Goal: Check status: Check status

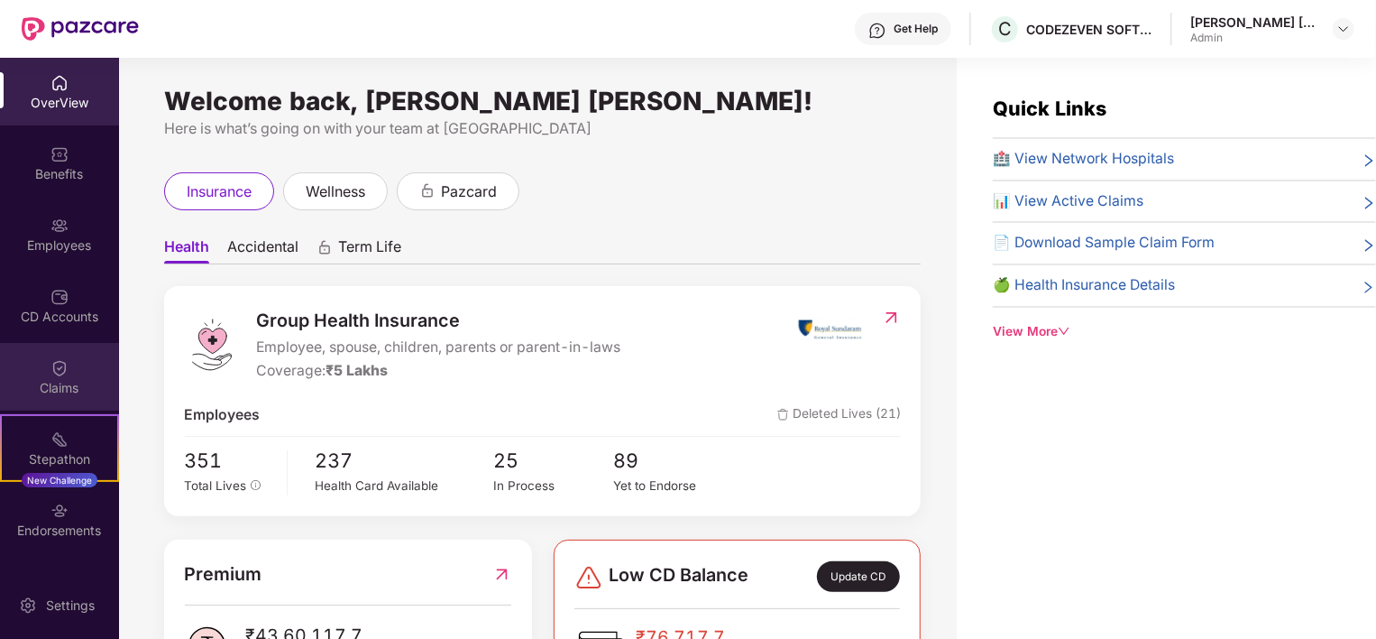
click at [62, 395] on div "Claims" at bounding box center [59, 388] width 119 height 18
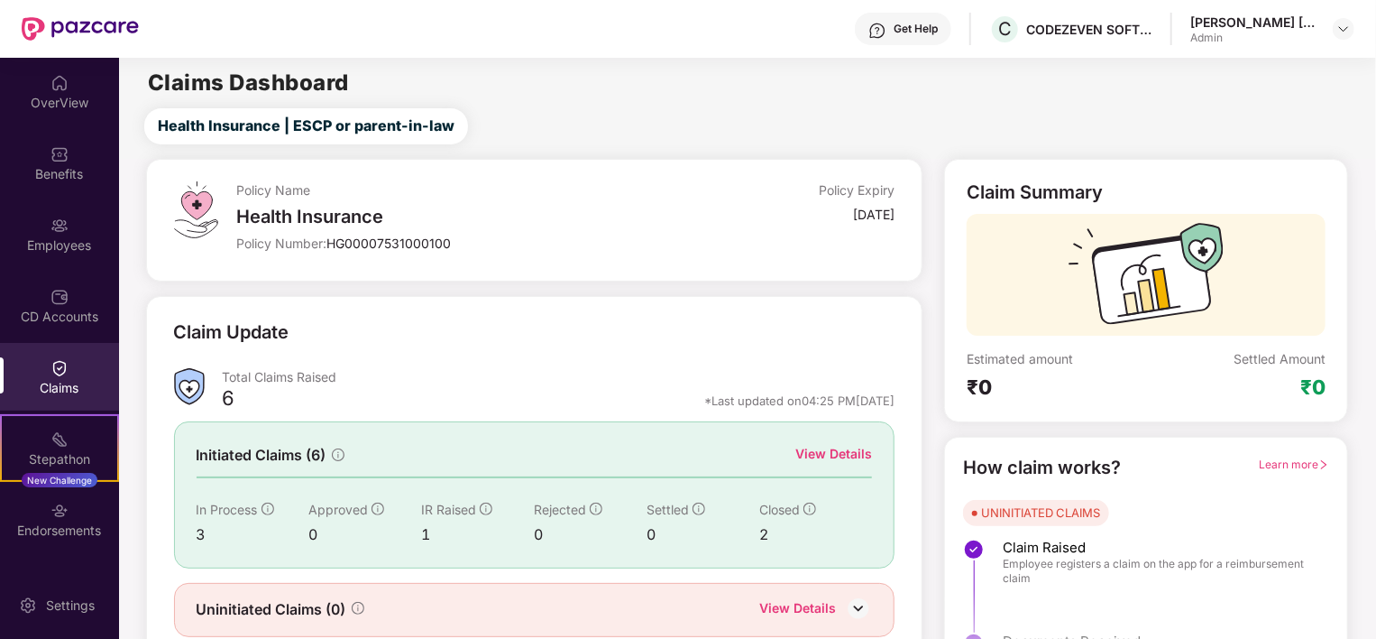
scroll to position [67, 0]
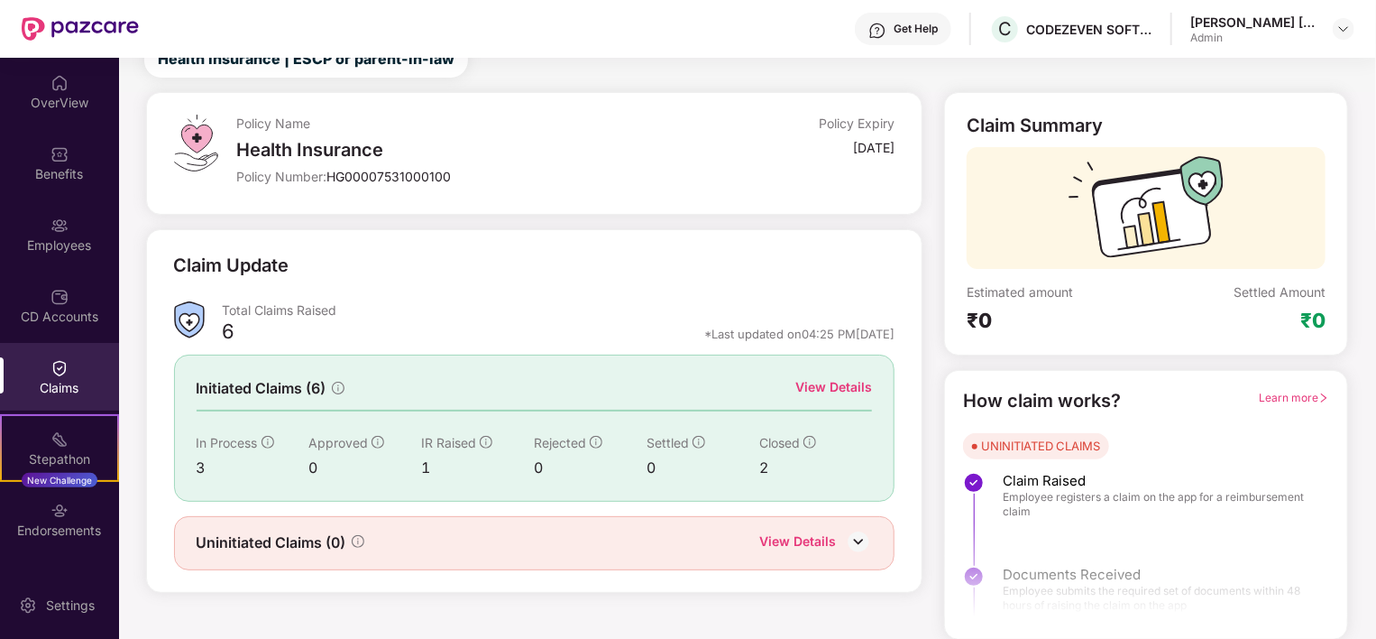
click at [848, 391] on div "View Details" at bounding box center [834, 387] width 77 height 20
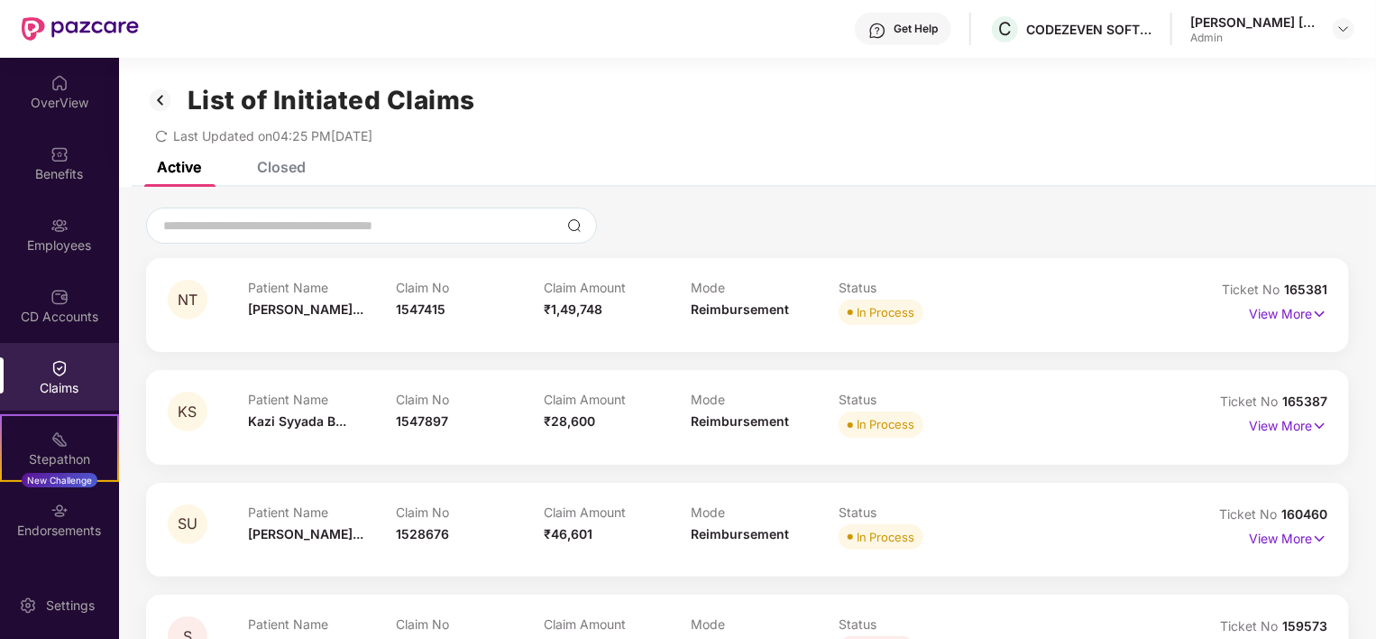
click at [294, 156] on div "List of Initiated Claims Last Updated on 04:25 PM[DATE]" at bounding box center [747, 110] width 1257 height 104
click at [292, 168] on div "Closed" at bounding box center [281, 167] width 49 height 18
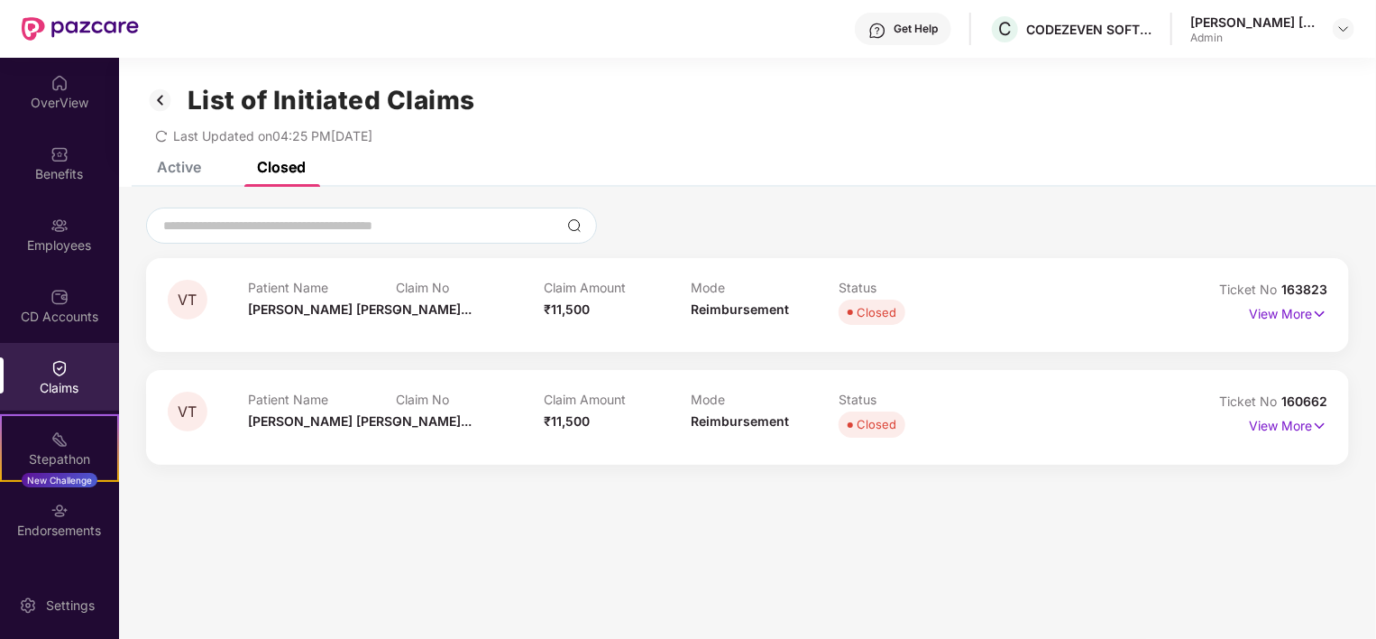
click at [179, 163] on div "Active" at bounding box center [179, 167] width 44 height 18
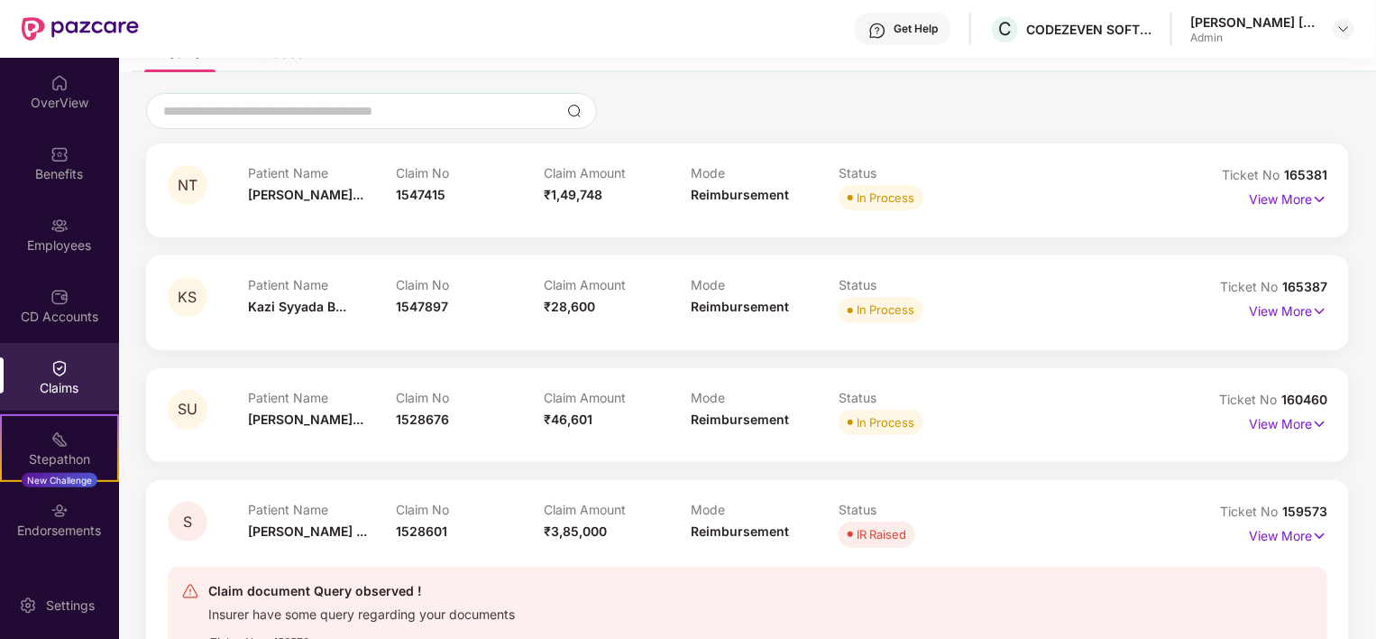
scroll to position [115, 0]
click at [1288, 427] on p "View More" at bounding box center [1288, 421] width 78 height 24
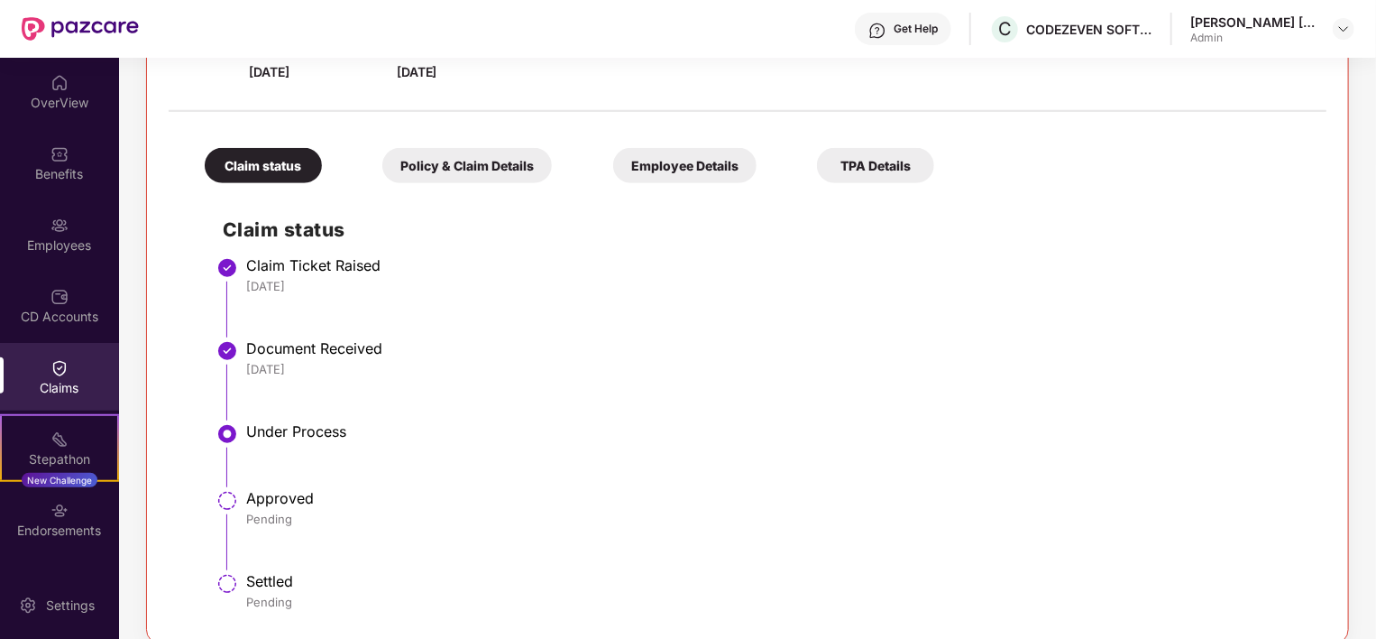
scroll to position [303, 0]
